Goal: Find specific page/section: Find specific page/section

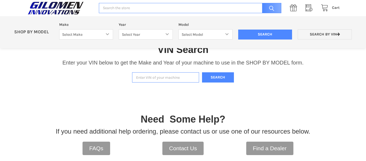
click at [138, 77] on input "Enter VIN of your machine" at bounding box center [165, 77] width 67 height 10
type input "4xarru990s8758860"
click at [221, 78] on button "Search" at bounding box center [218, 77] width 32 height 10
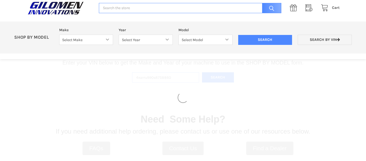
select select "330"
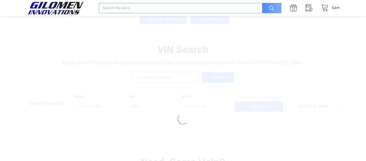
select select "664"
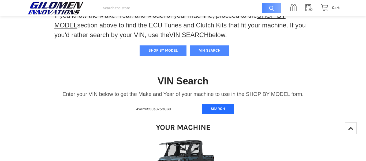
scroll to position [76, 0]
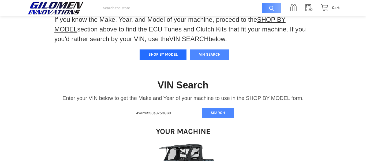
click at [176, 56] on button "SHOP BY MODEL" at bounding box center [163, 54] width 47 height 10
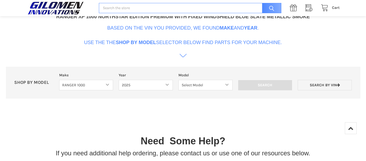
scroll to position [267, 0]
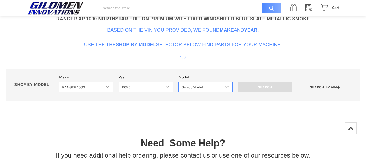
click at [227, 87] on select "Select Model Ranger 1000 Basic 61 HP SOHC Ranger 1000 Crew Basic 61 HP SOHC Ran…" at bounding box center [206, 87] width 54 height 10
select select "669"
click at [179, 82] on select "Select Model Ranger 1000 Basic 61 HP SOHC Ranger 1000 Crew Basic 61 HP SOHC Ran…" at bounding box center [206, 87] width 54 height 10
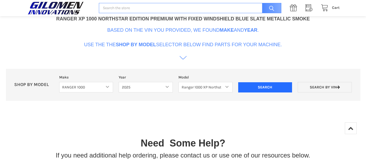
click at [265, 88] on input "Search" at bounding box center [265, 87] width 54 height 10
